Goal: Check status: Check status

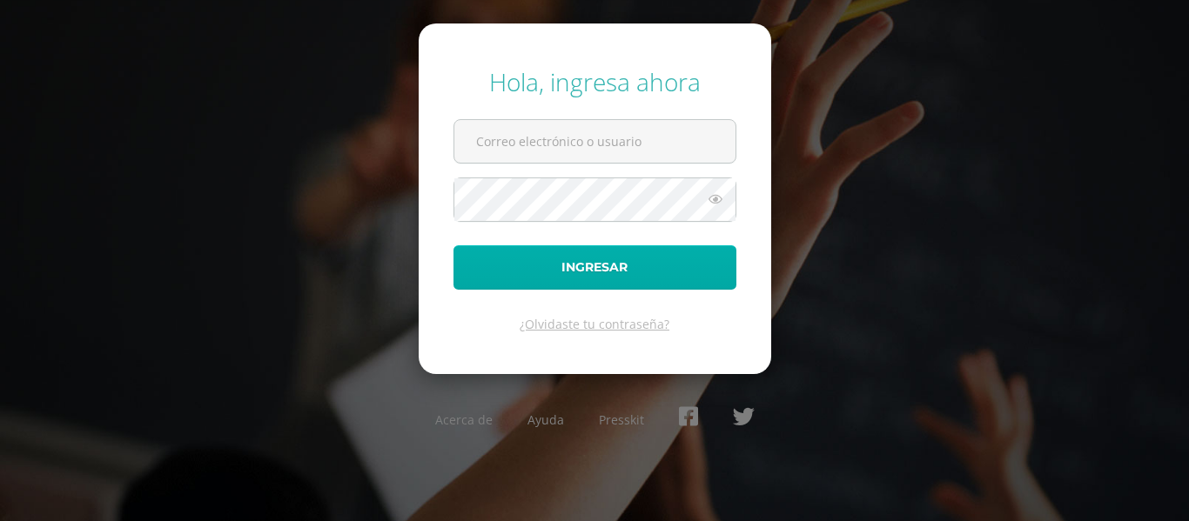
type input "marelaine77@yahoo.com"
click at [603, 276] on button "Ingresar" at bounding box center [594, 267] width 283 height 44
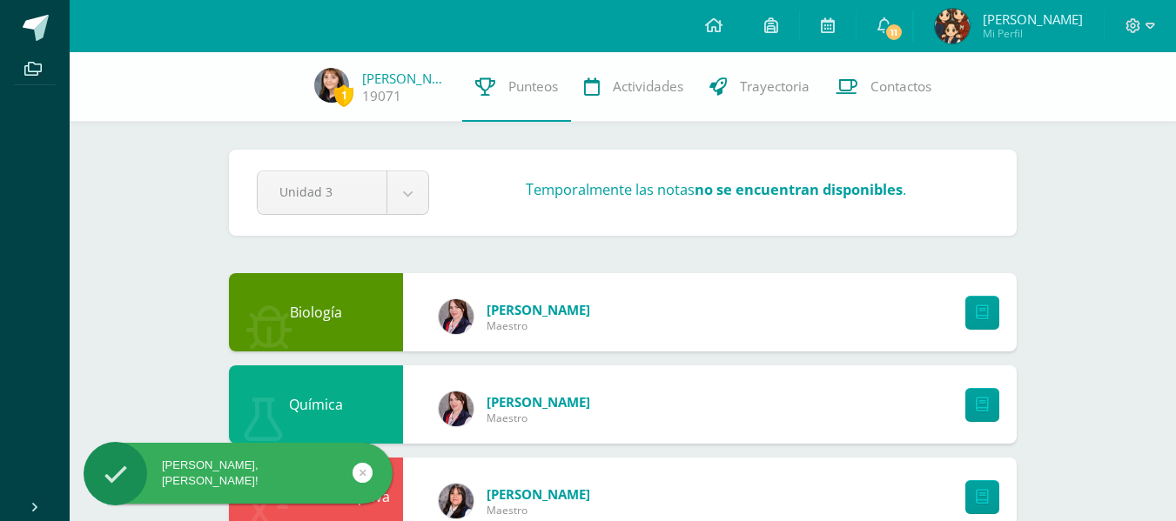
click at [584, 211] on div "Unidad 3 Unidad 1 Unidad 2 Unidad 3 Temporalmente las notas no se encuentran di…" at bounding box center [623, 193] width 746 height 44
click at [574, 191] on h3 "Temporalmente las notas no se encuentran disponibles ." at bounding box center [716, 189] width 380 height 20
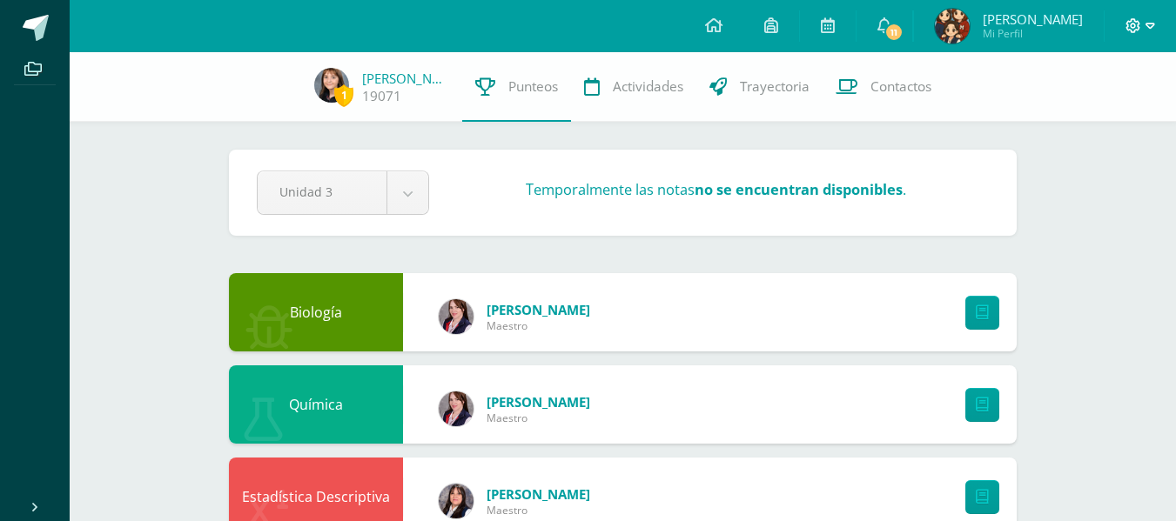
click at [1149, 25] on icon at bounding box center [1150, 26] width 10 height 16
click at [1069, 124] on span "Cerrar sesión" at bounding box center [1096, 119] width 78 height 17
